Goal: Task Accomplishment & Management: Manage account settings

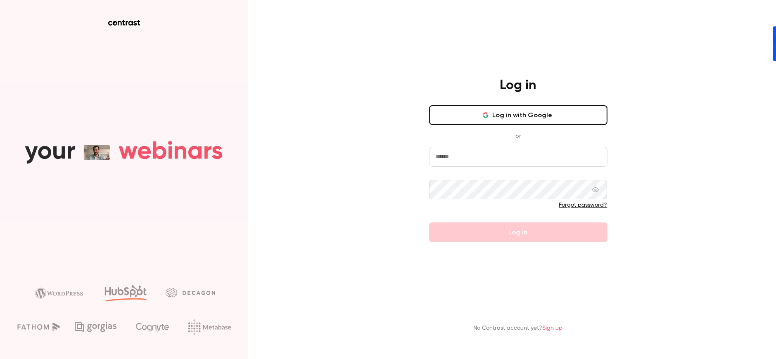
type input "**********"
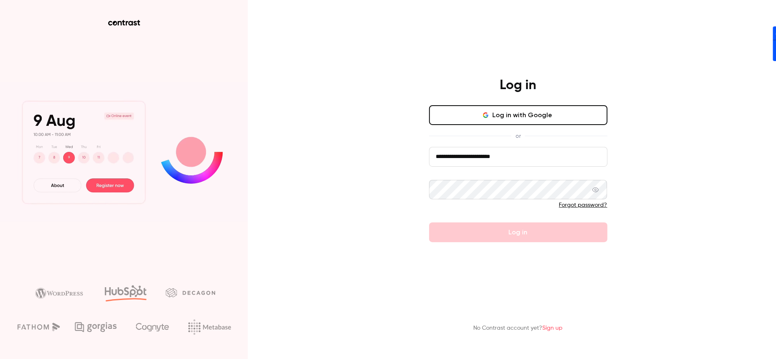
click at [508, 240] on form "**********" at bounding box center [518, 195] width 178 height 96
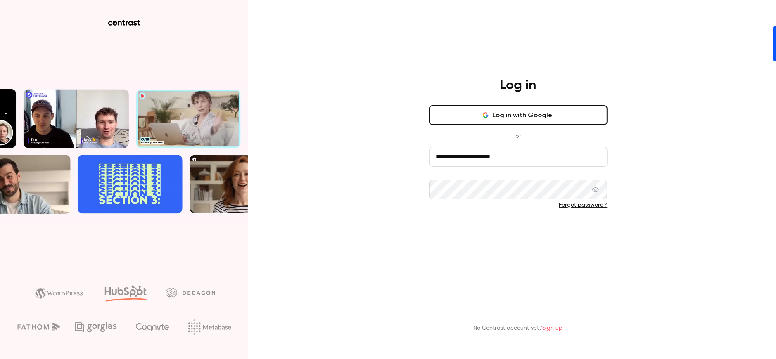
click at [508, 237] on button "Log in" at bounding box center [518, 232] width 178 height 20
